Goal: Information Seeking & Learning: Check status

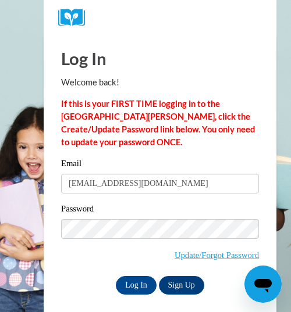
type input "[EMAIL_ADDRESS][DOMAIN_NAME]"
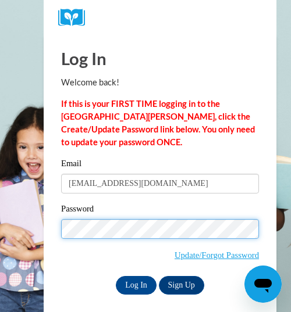
click at [116, 276] on input "Log In" at bounding box center [136, 285] width 41 height 19
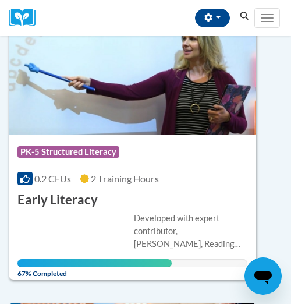
scroll to position [159, 0]
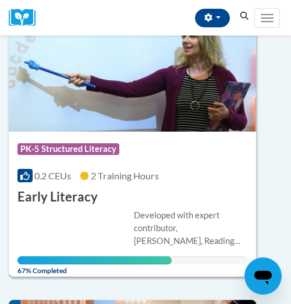
click at [170, 213] on div "Developed with expert contributor, Dr. Deborah Glaser, Reading Teacherʹs Top Te…" at bounding box center [190, 228] width 113 height 38
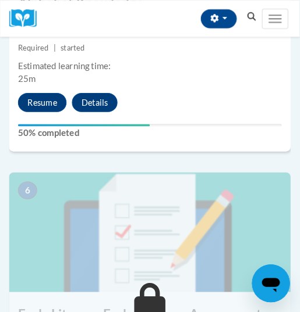
scroll to position [1623, 0]
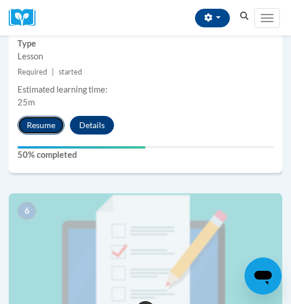
click at [44, 127] on button "Resume" at bounding box center [40, 125] width 47 height 19
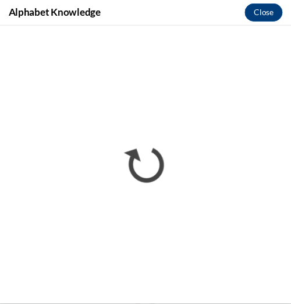
scroll to position [0, 0]
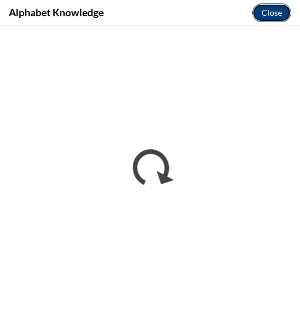
click at [271, 16] on button "Close" at bounding box center [271, 12] width 39 height 19
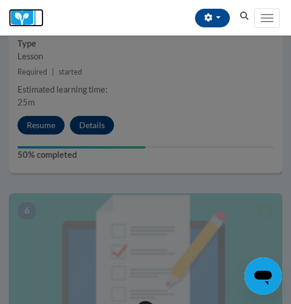
click at [28, 19] on img at bounding box center [26, 18] width 35 height 18
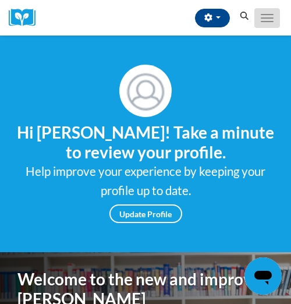
click at [266, 20] on button "Toggle navigation" at bounding box center [267, 18] width 26 height 20
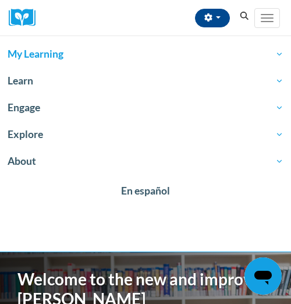
click at [42, 55] on span "My Learning" at bounding box center [146, 54] width 276 height 14
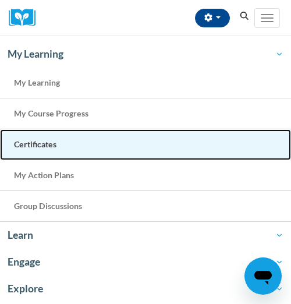
click at [49, 143] on span "Certificates" at bounding box center [35, 144] width 42 height 10
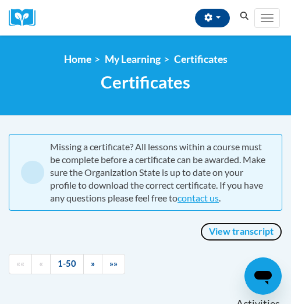
click at [226, 233] on link "View transcript" at bounding box center [241, 231] width 82 height 19
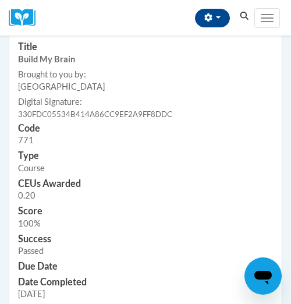
scroll to position [388, 0]
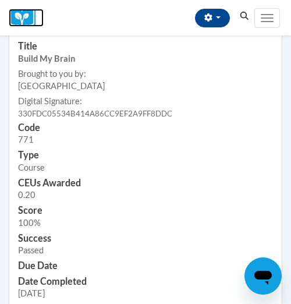
click at [26, 22] on img at bounding box center [26, 18] width 35 height 18
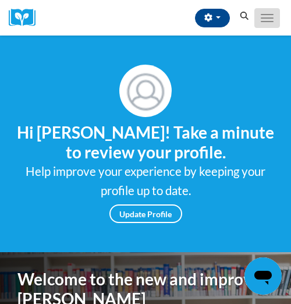
click at [263, 18] on span "Main menu" at bounding box center [267, 17] width 13 height 1
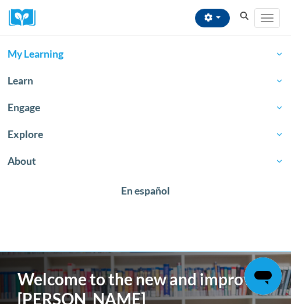
click at [67, 58] on span "My Learning" at bounding box center [146, 54] width 276 height 14
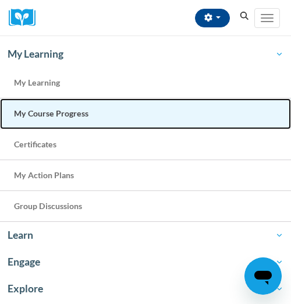
click at [59, 114] on span "My Course Progress" at bounding box center [51, 113] width 74 height 10
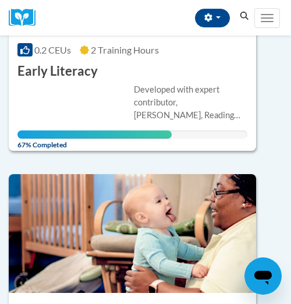
scroll to position [283, 0]
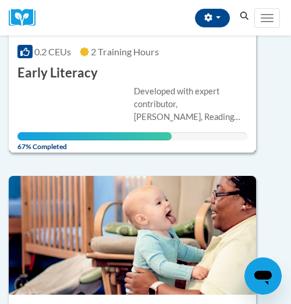
click at [163, 111] on div "Developed with expert contributor, Dr. Deborah Glaser, Reading Teacherʹs Top Te…" at bounding box center [190, 104] width 113 height 38
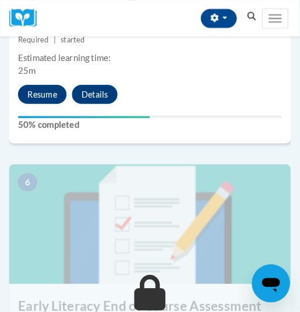
scroll to position [1646, 0]
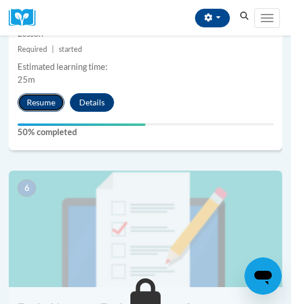
click at [35, 102] on button "Resume" at bounding box center [40, 102] width 47 height 19
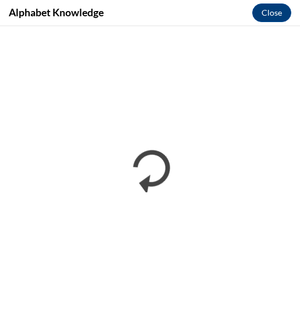
scroll to position [0, 0]
